Goal: Task Accomplishment & Management: Complete application form

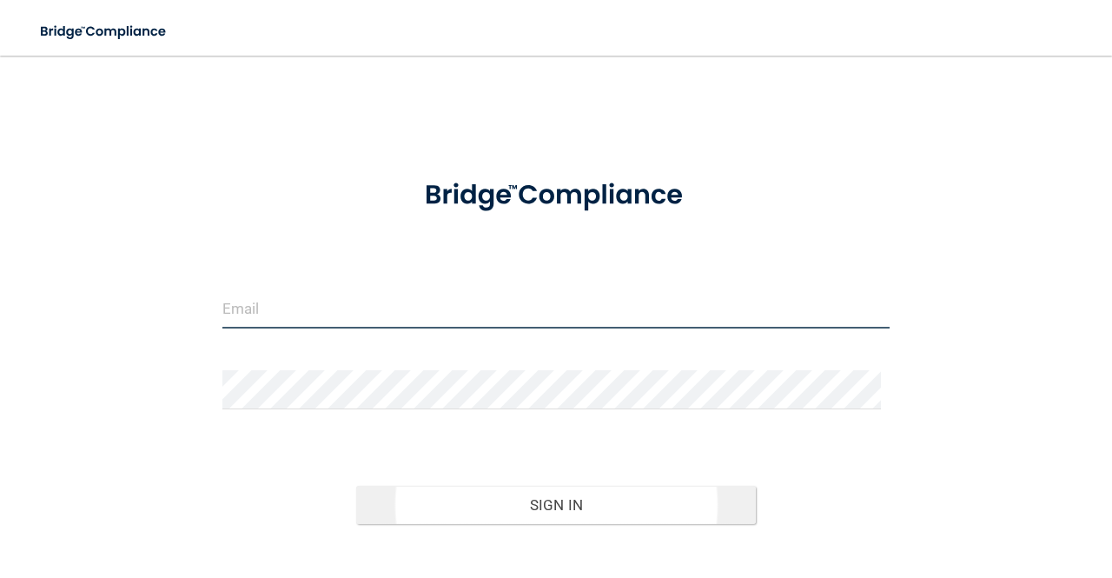
type input "[EMAIL_ADDRESS][DOMAIN_NAME]"
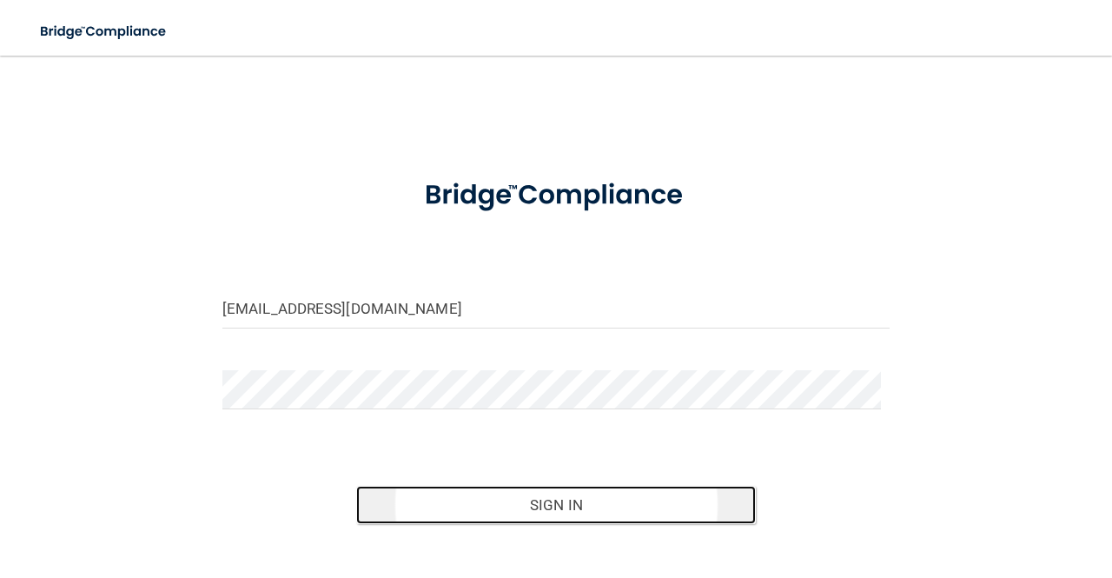
click at [443, 501] on button "Sign In" at bounding box center [556, 505] width 401 height 38
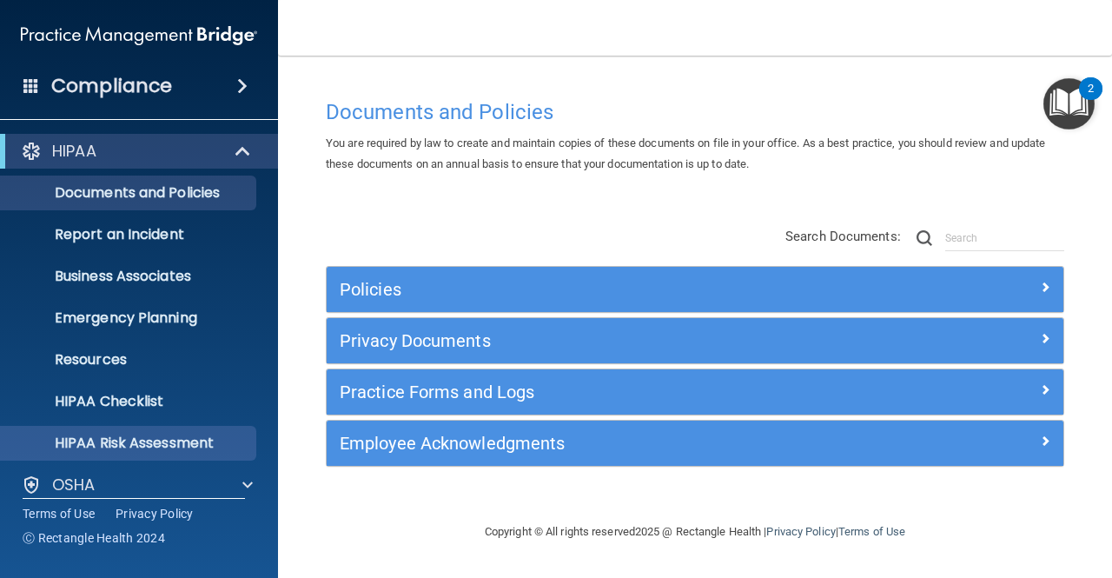
scroll to position [143, 0]
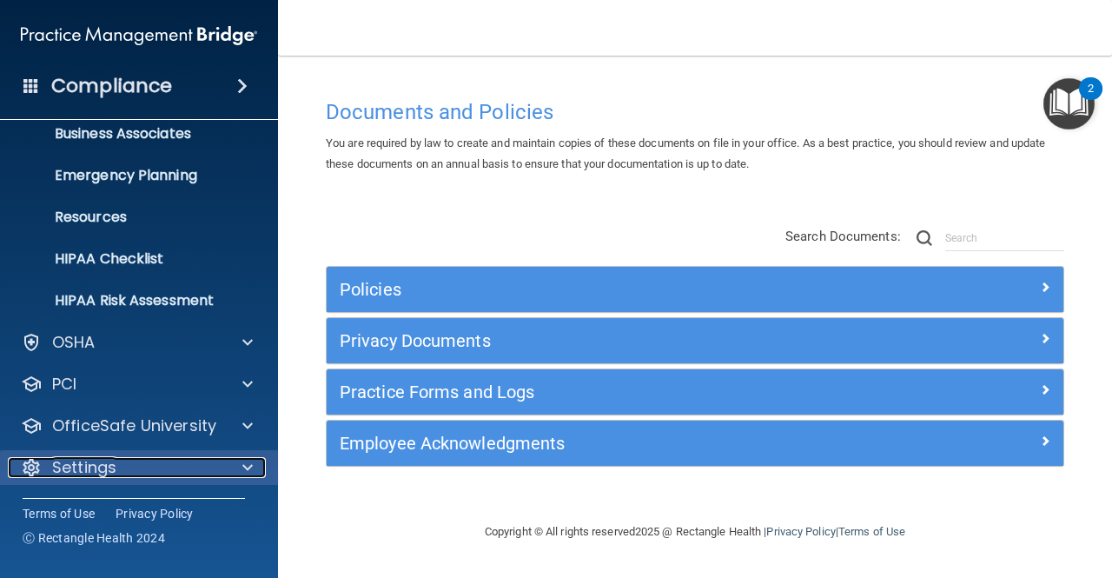
click at [250, 461] on span at bounding box center [247, 467] width 10 height 21
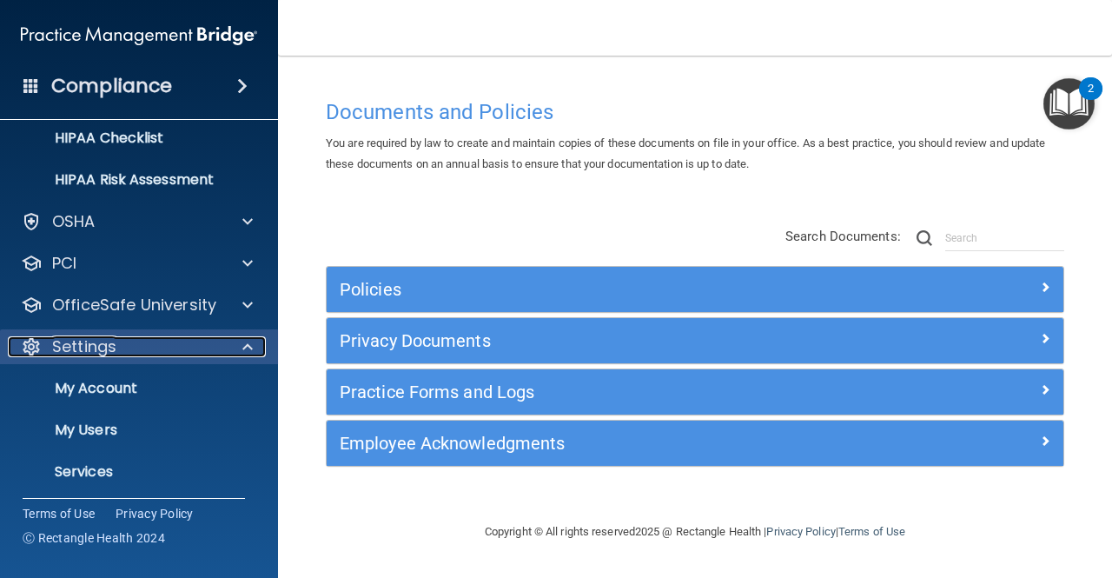
scroll to position [309, 0]
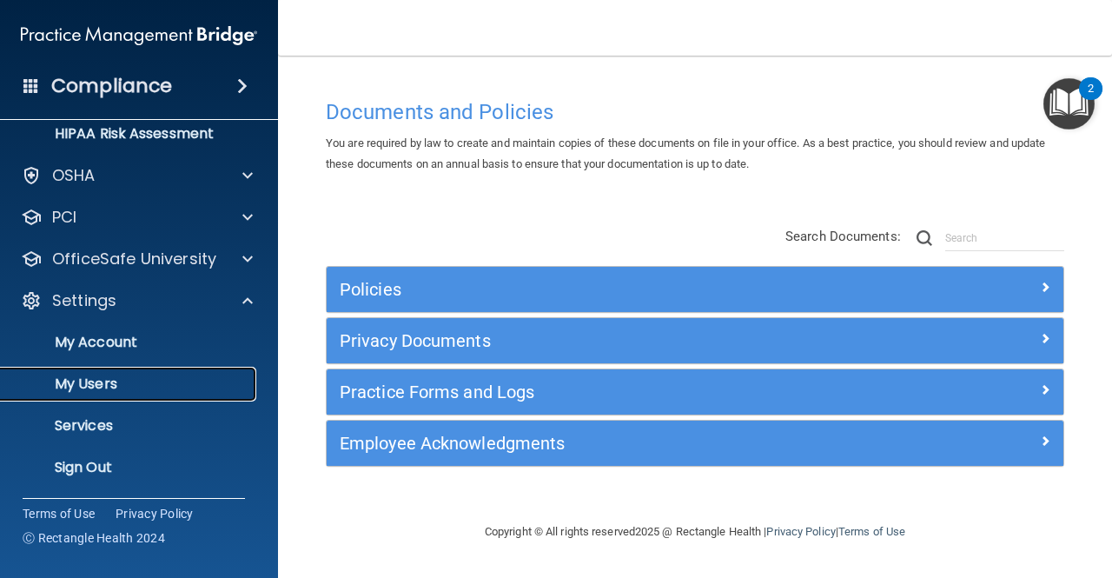
click at [146, 382] on p "My Users" at bounding box center [129, 383] width 237 height 17
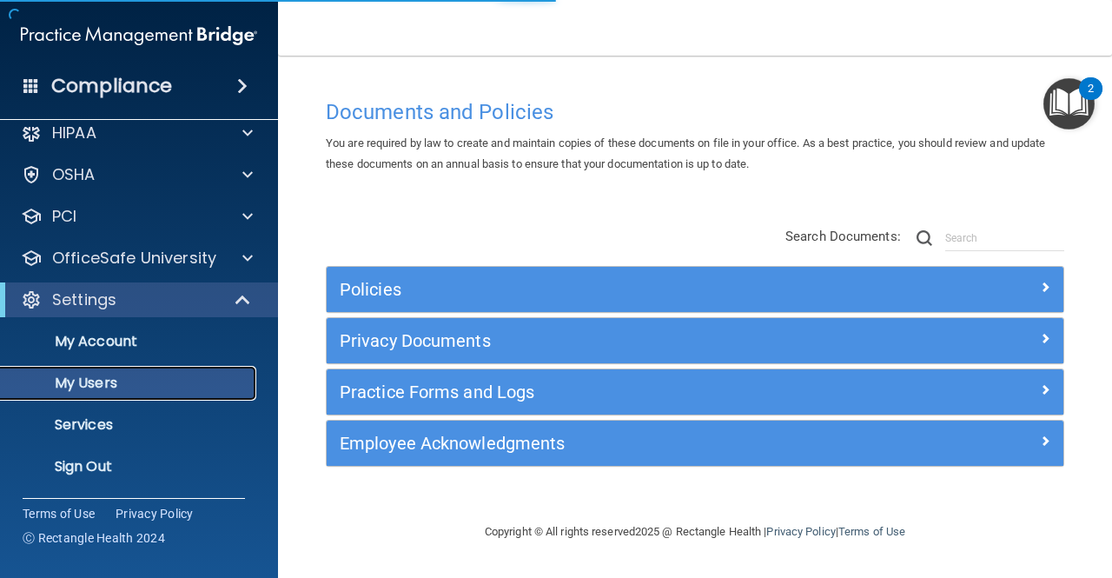
scroll to position [17, 0]
select select "20"
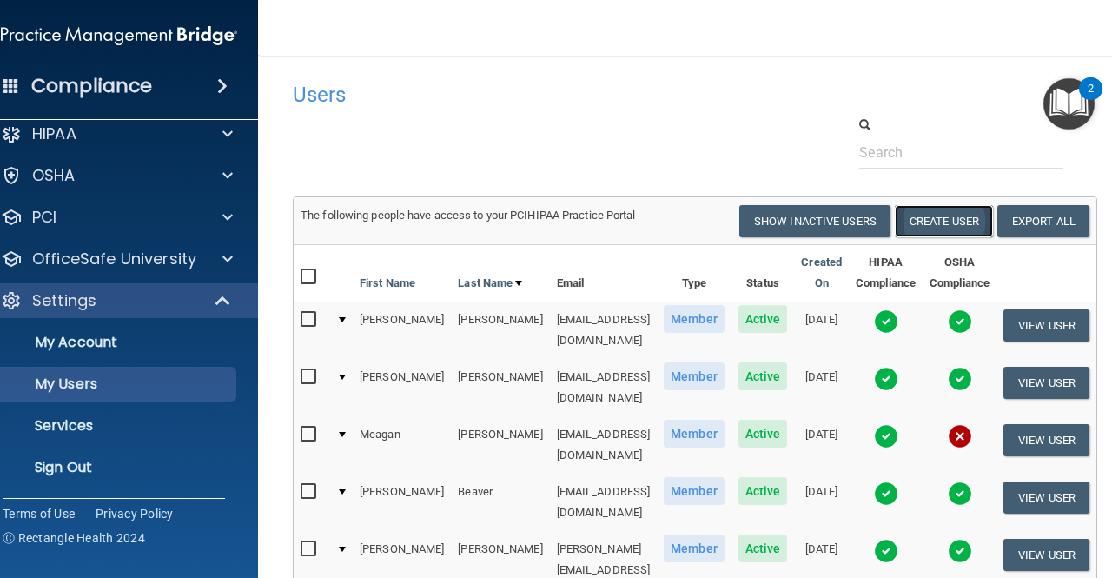
click at [956, 215] on button "Create User" at bounding box center [944, 221] width 98 height 32
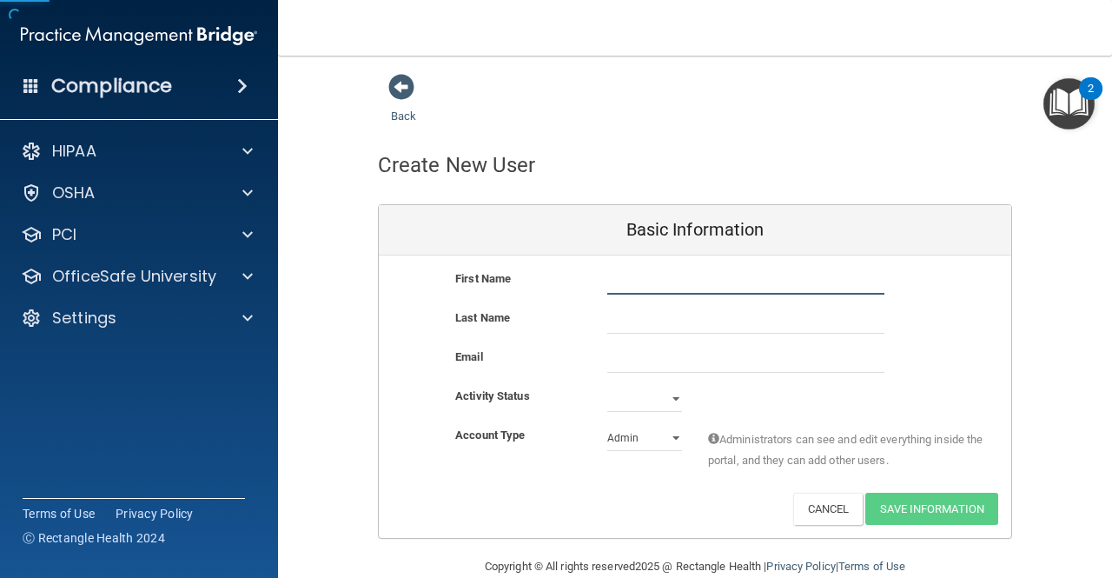
click at [630, 288] on input "text" at bounding box center [745, 281] width 277 height 26
type input "[PERSON_NAME]"
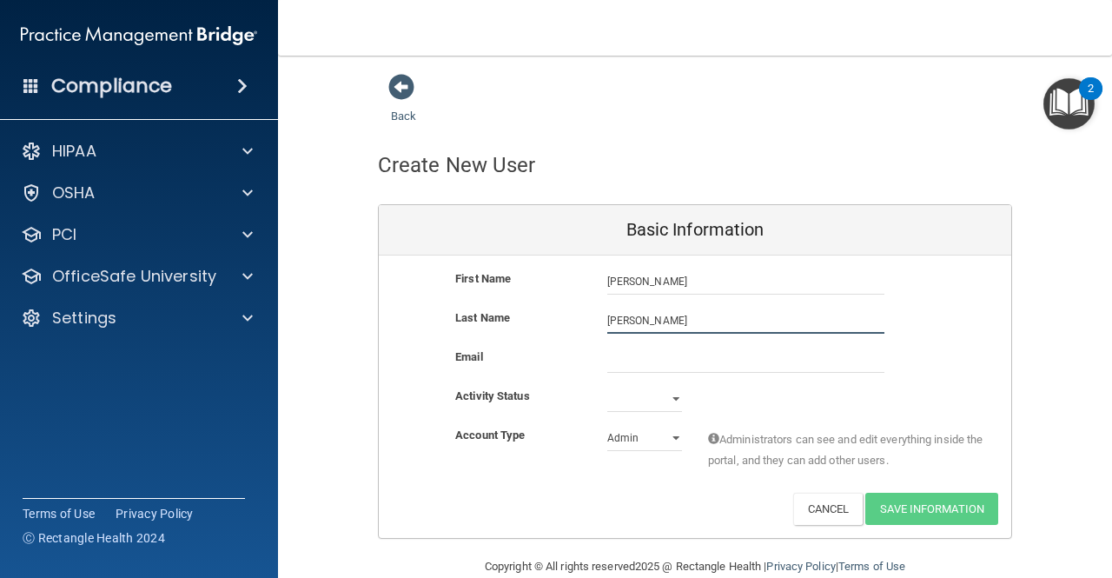
type input "[PERSON_NAME]"
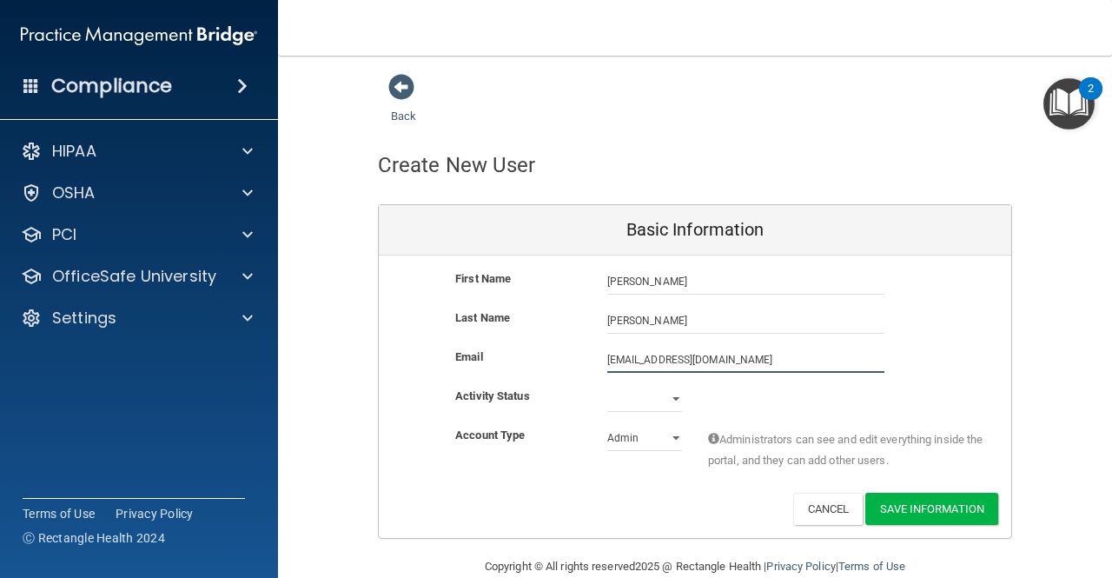
type input "[EMAIL_ADDRESS][DOMAIN_NAME]"
click at [657, 401] on select "Active Inactive" at bounding box center [644, 399] width 75 height 26
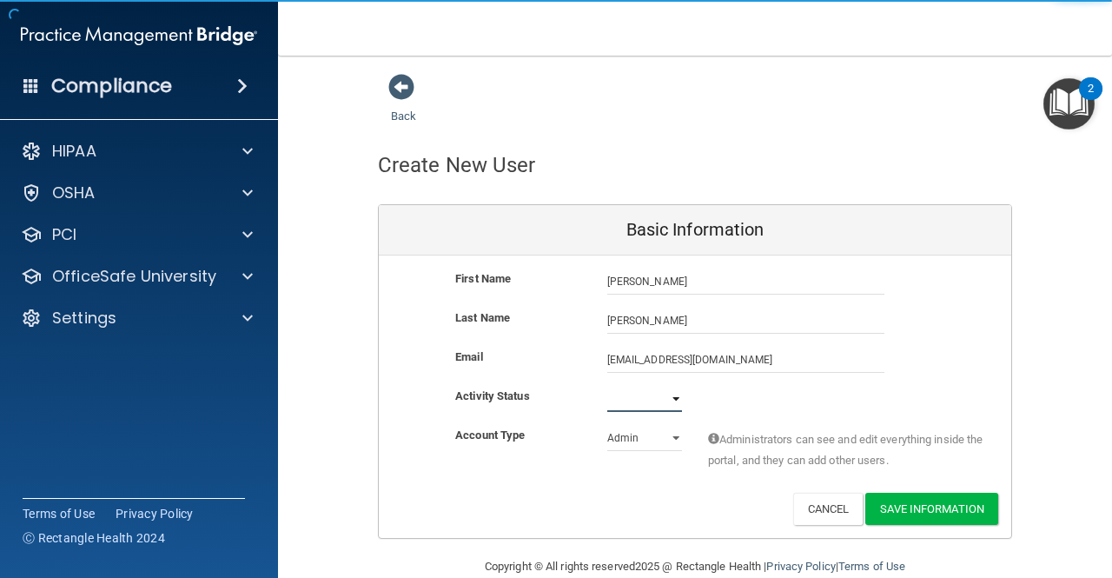
select select "active"
click at [607, 386] on select "Active Inactive" at bounding box center [644, 399] width 75 height 26
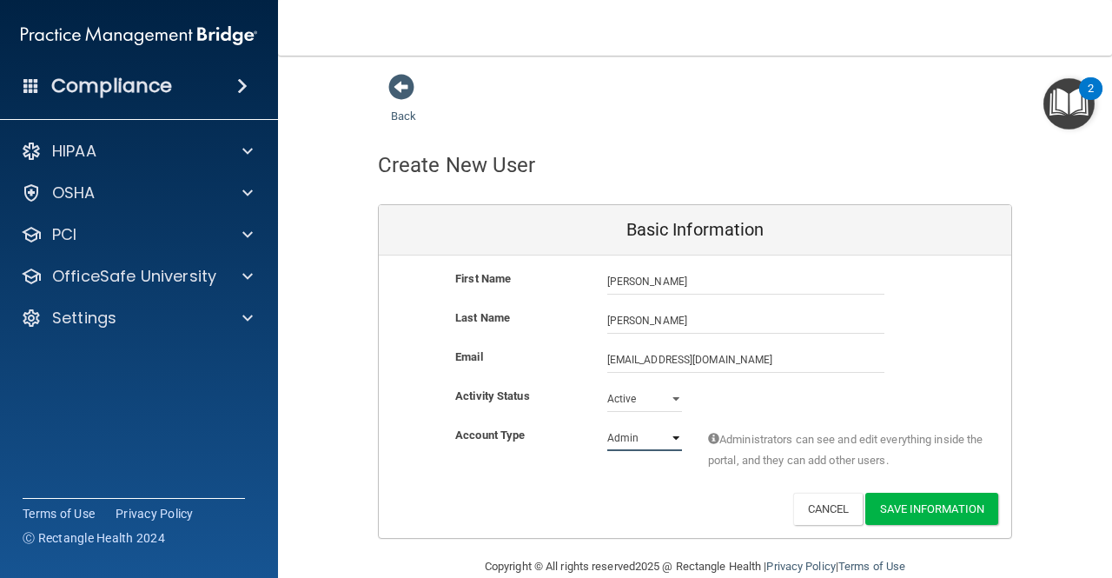
click at [638, 440] on select "Admin Member" at bounding box center [644, 438] width 75 height 26
select select "practice_member"
click at [607, 425] on select "Admin Member" at bounding box center [644, 438] width 75 height 26
click at [902, 494] on button "Save Information" at bounding box center [931, 509] width 133 height 32
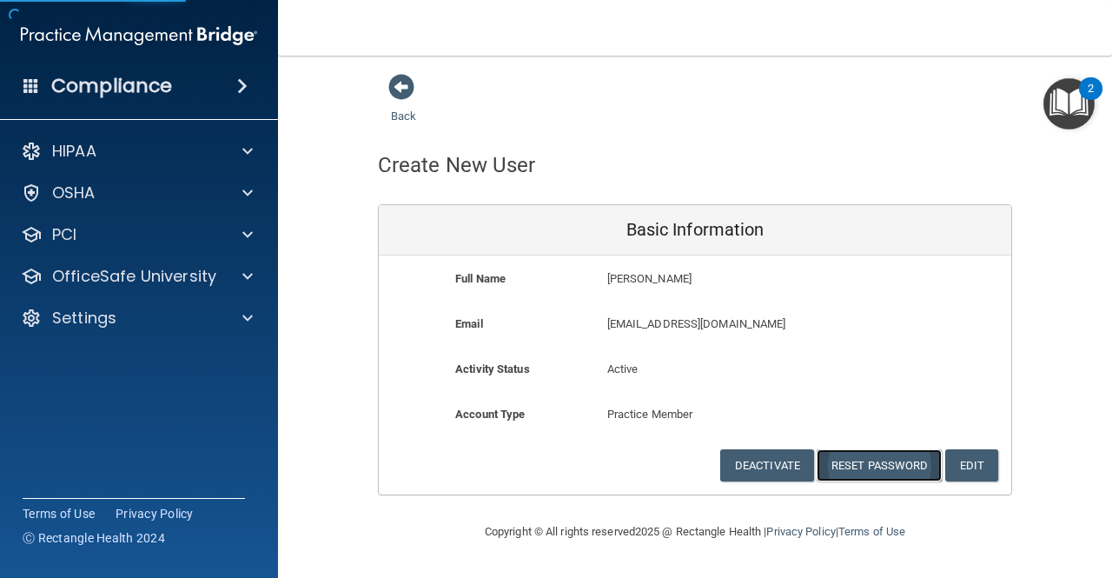
click at [881, 461] on button "Reset Password" at bounding box center [879, 465] width 125 height 32
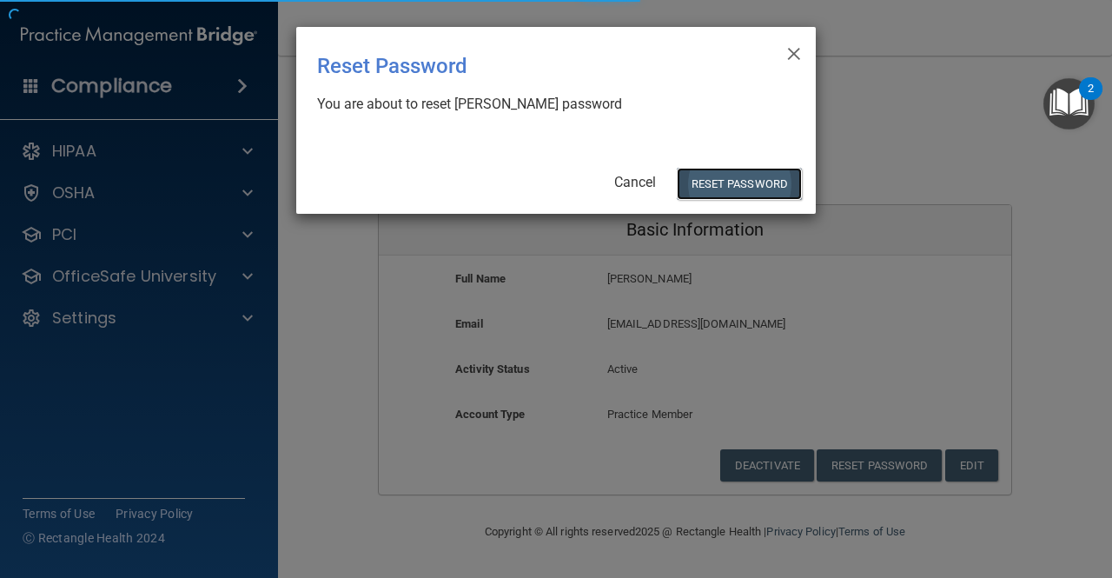
click at [728, 182] on button "Reset Password" at bounding box center [739, 184] width 125 height 32
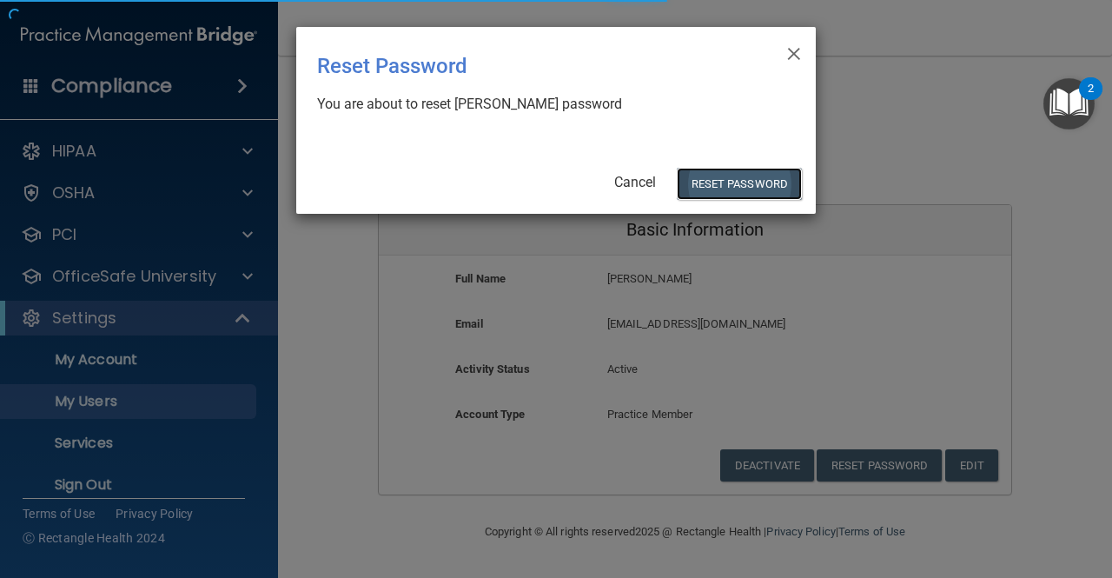
select select "20"
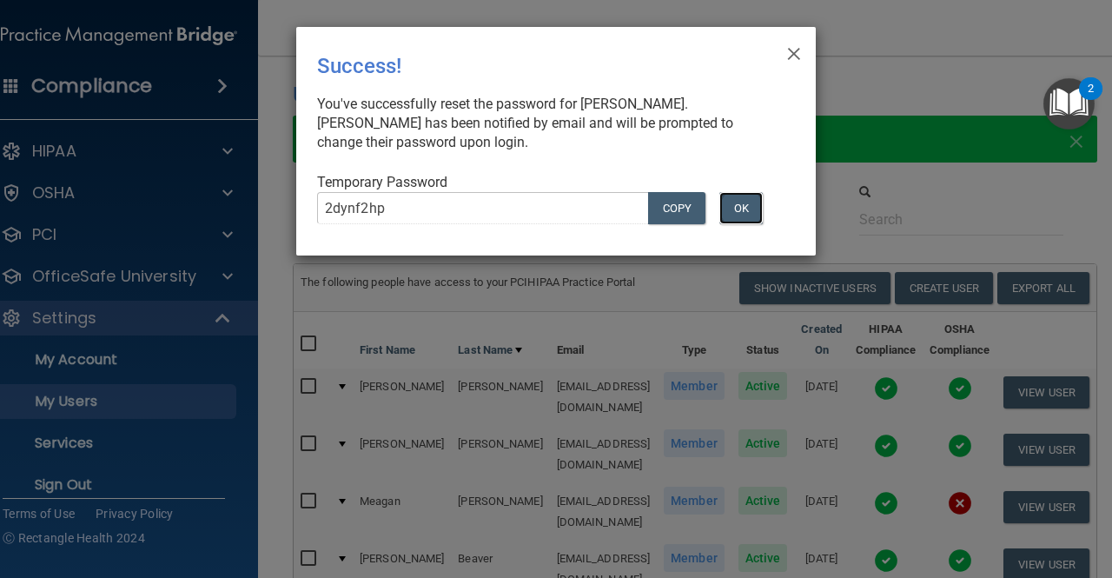
click at [743, 203] on button "OK" at bounding box center [740, 208] width 43 height 32
